Goal: Information Seeking & Learning: Learn about a topic

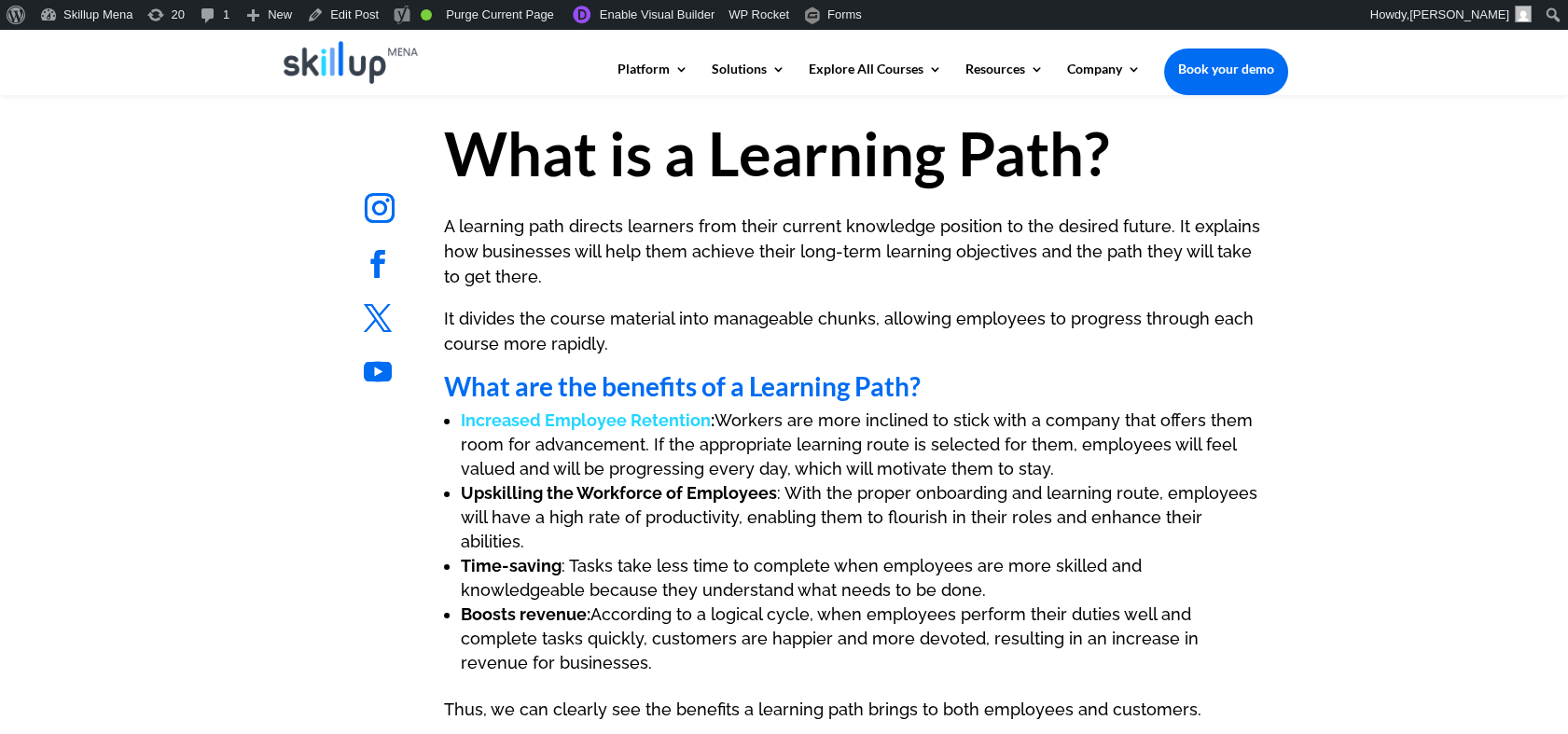
scroll to position [725, 0]
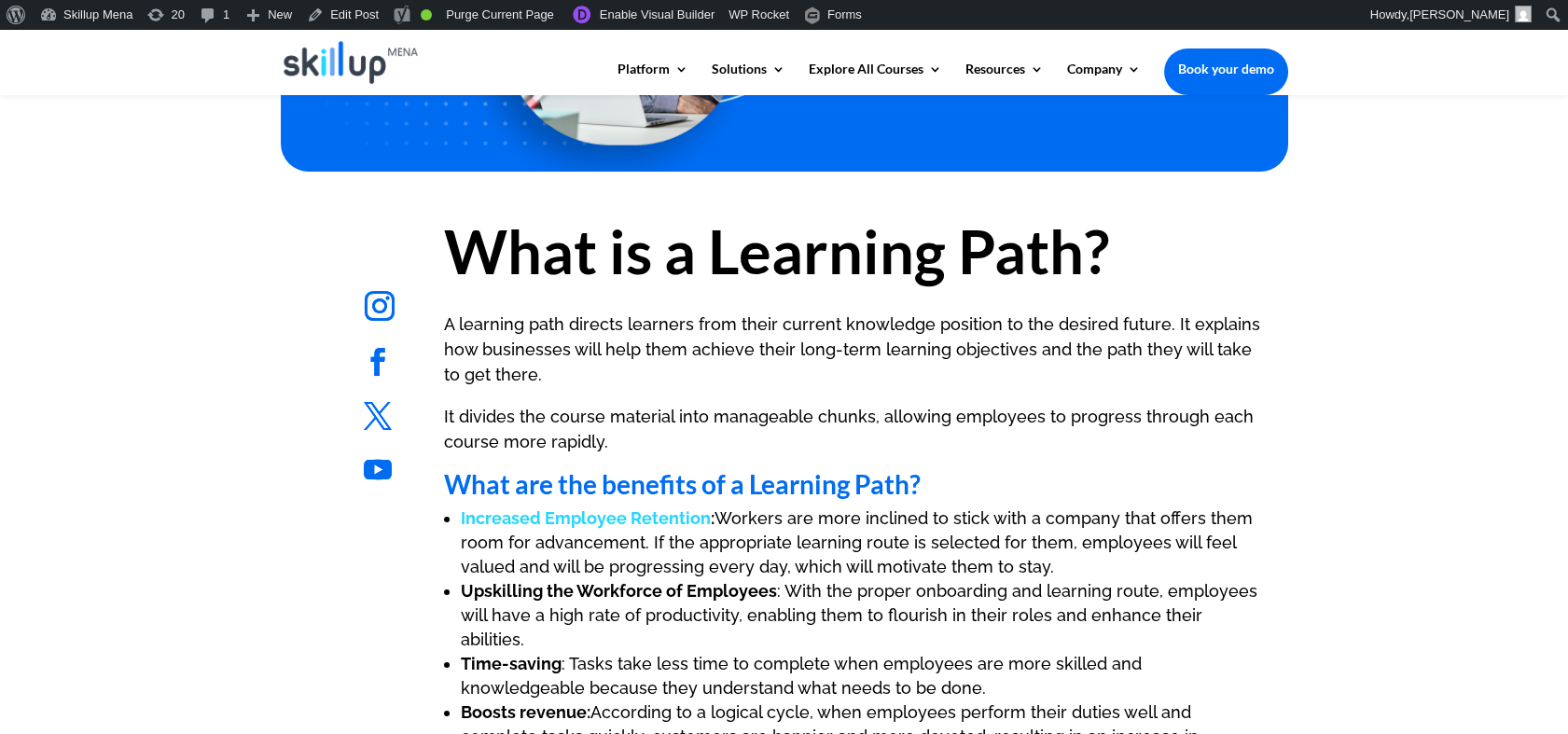
click at [733, 245] on strong "What is a Learning Path?" at bounding box center [776, 250] width 665 height 73
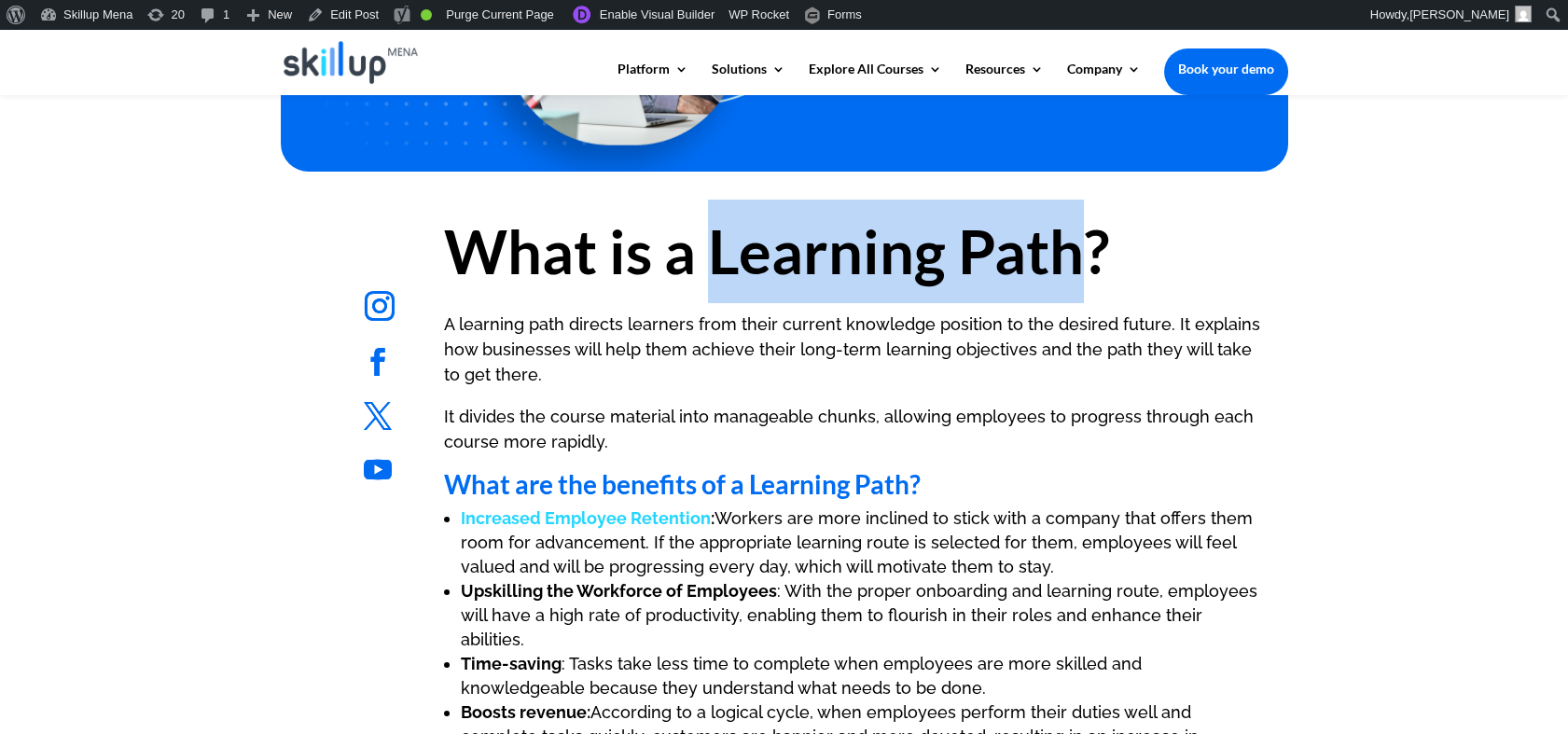
drag, startPoint x: 733, startPoint y: 245, endPoint x: 989, endPoint y: 260, distance: 256.4
click at [989, 260] on strong "What is a Learning Path?" at bounding box center [776, 250] width 665 height 73
copy strong "Learning Path"
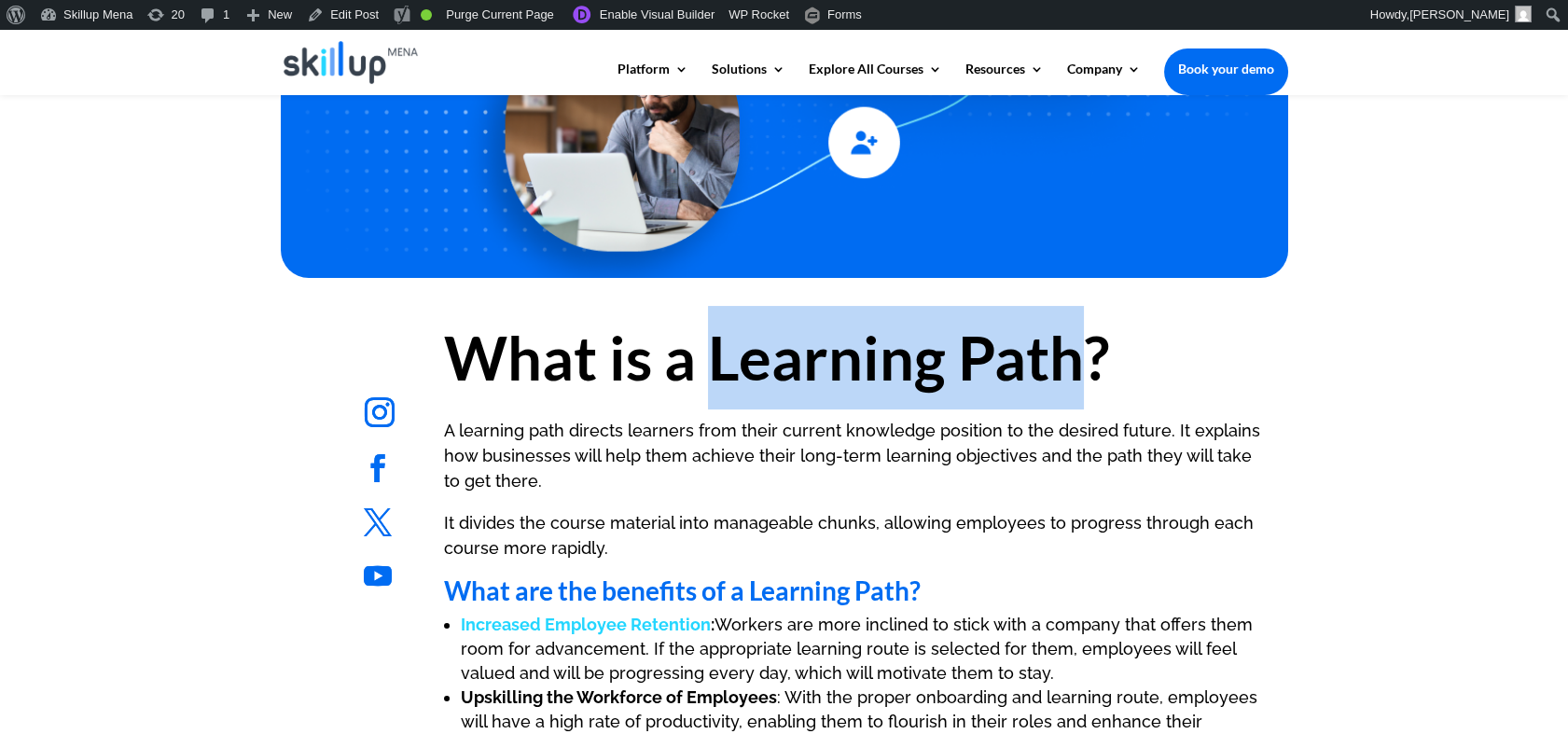
scroll to position [311, 0]
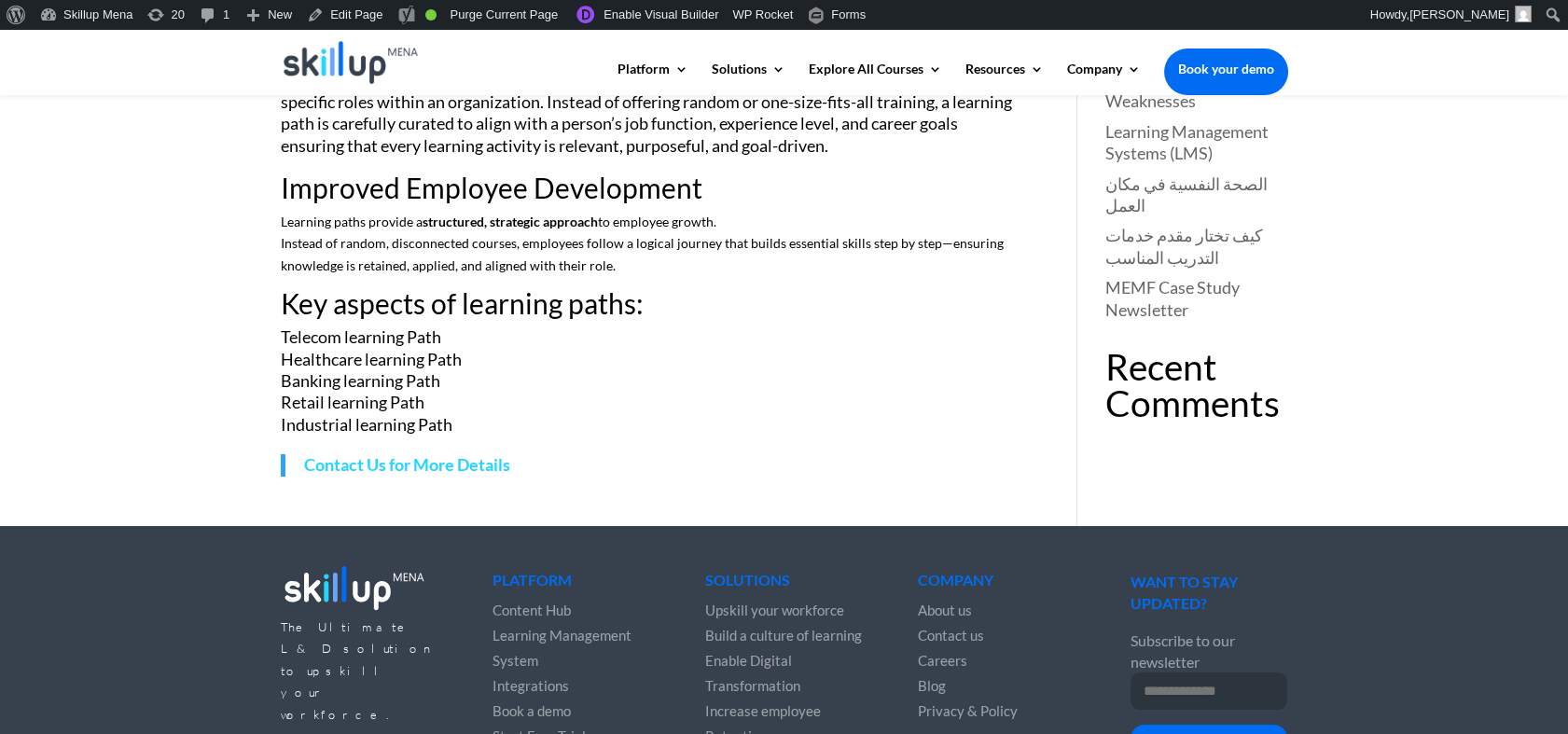
scroll to position [311, 0]
